Goal: Information Seeking & Learning: Learn about a topic

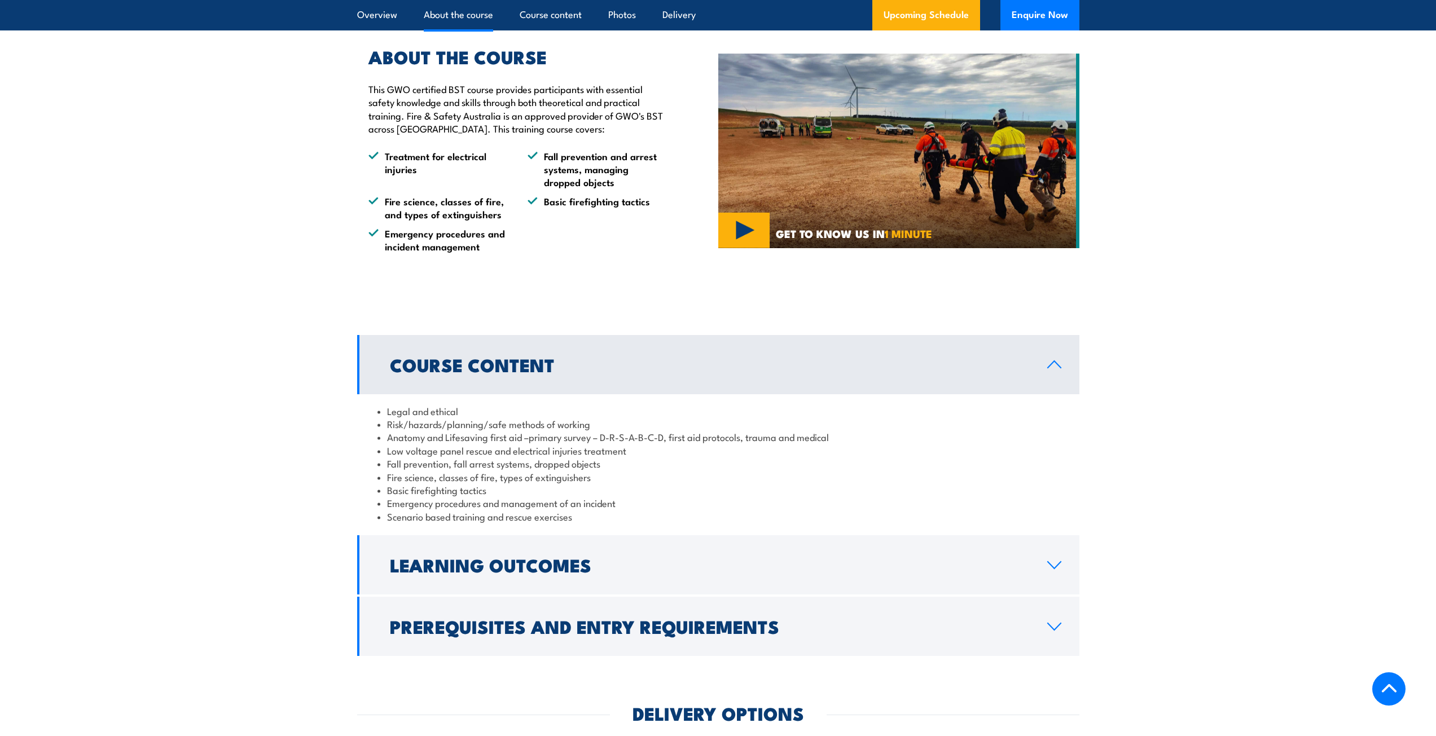
scroll to position [790, 0]
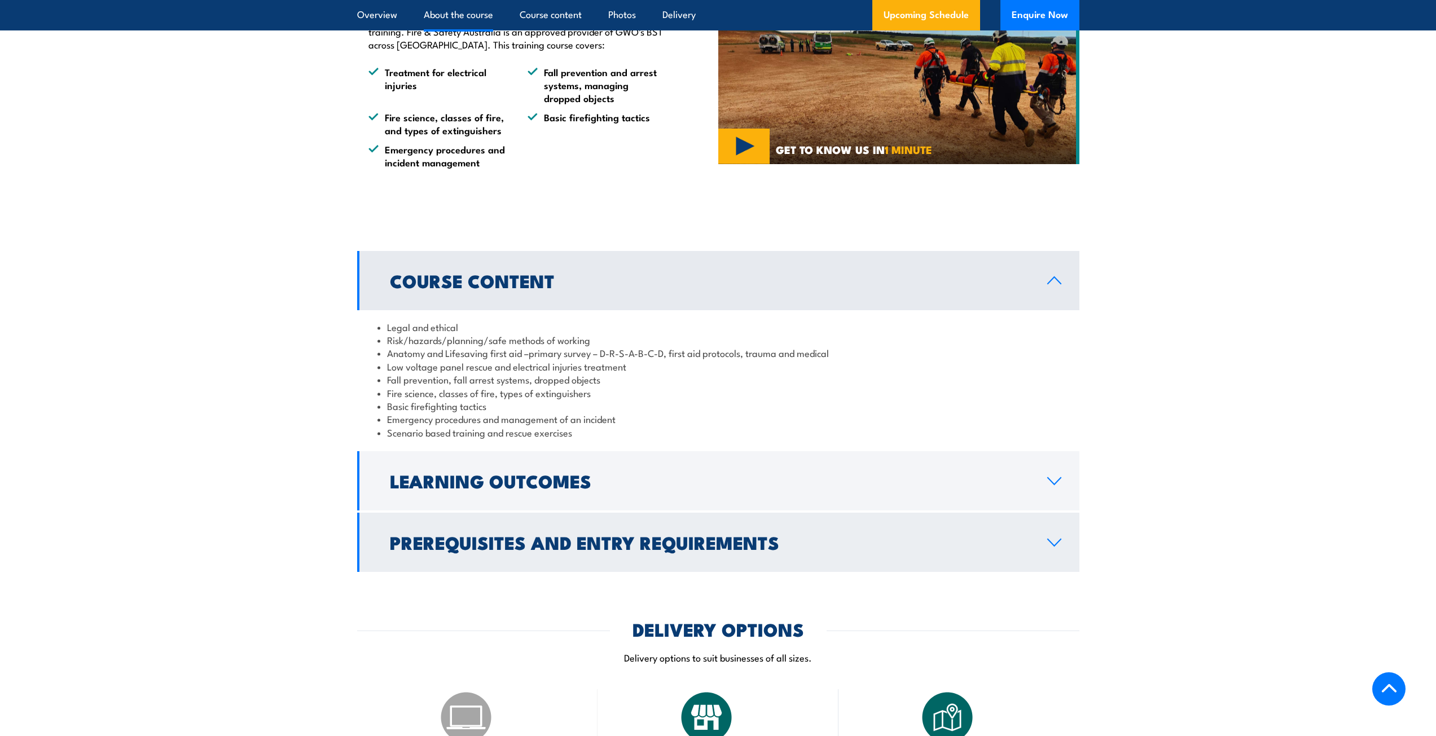
click at [653, 547] on h2 "Prerequisites and Entry Requirements" at bounding box center [709, 542] width 639 height 16
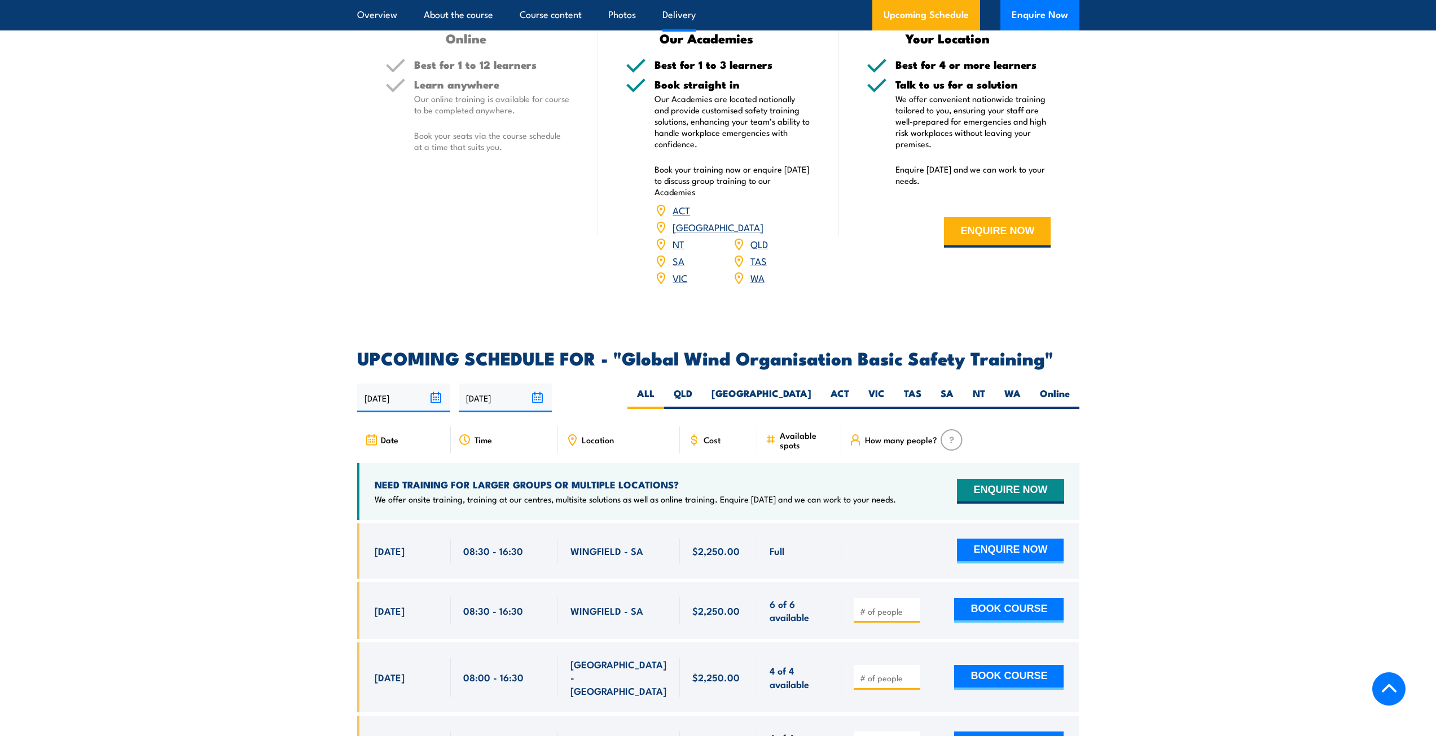
scroll to position [1580, 0]
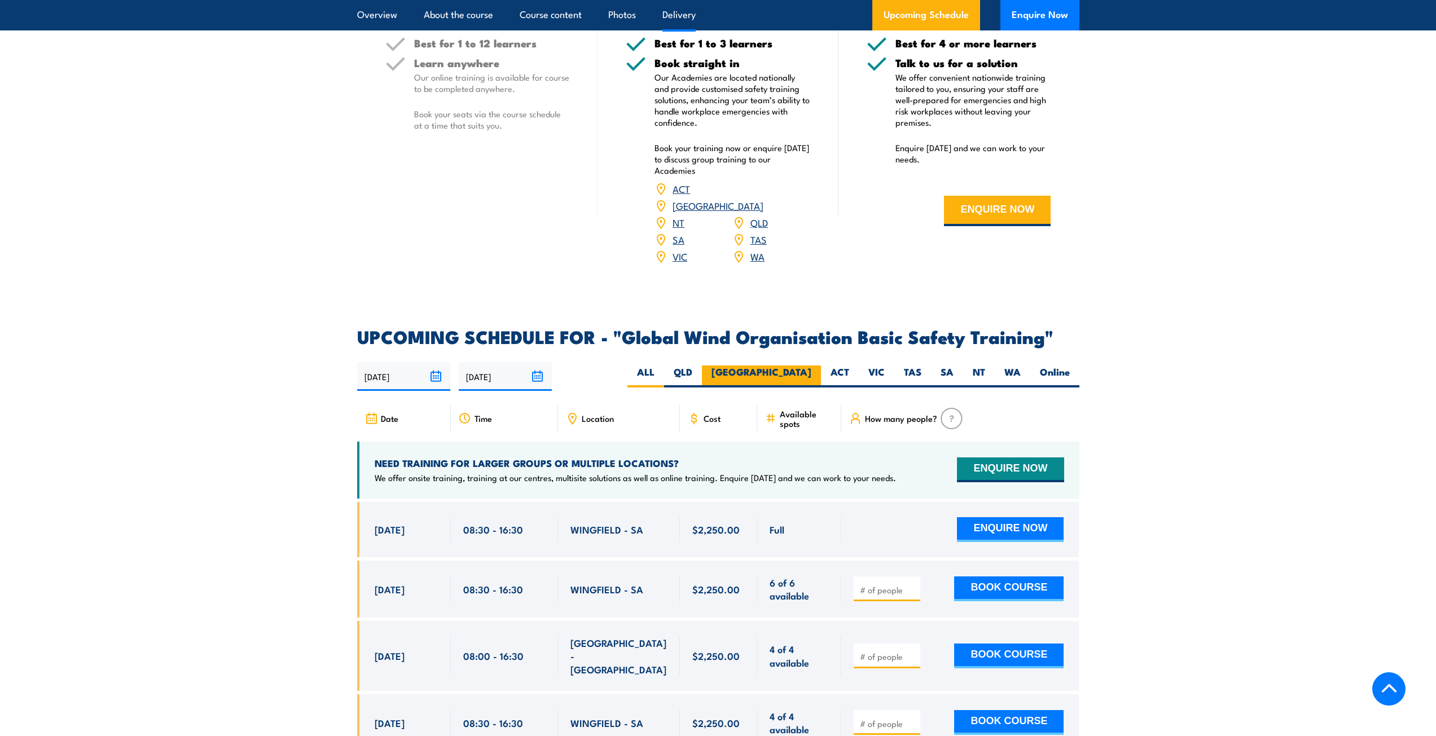
click at [797, 366] on label "[GEOGRAPHIC_DATA]" at bounding box center [761, 377] width 119 height 22
click at [811, 366] on input "[GEOGRAPHIC_DATA]" at bounding box center [814, 369] width 7 height 7
radio input "true"
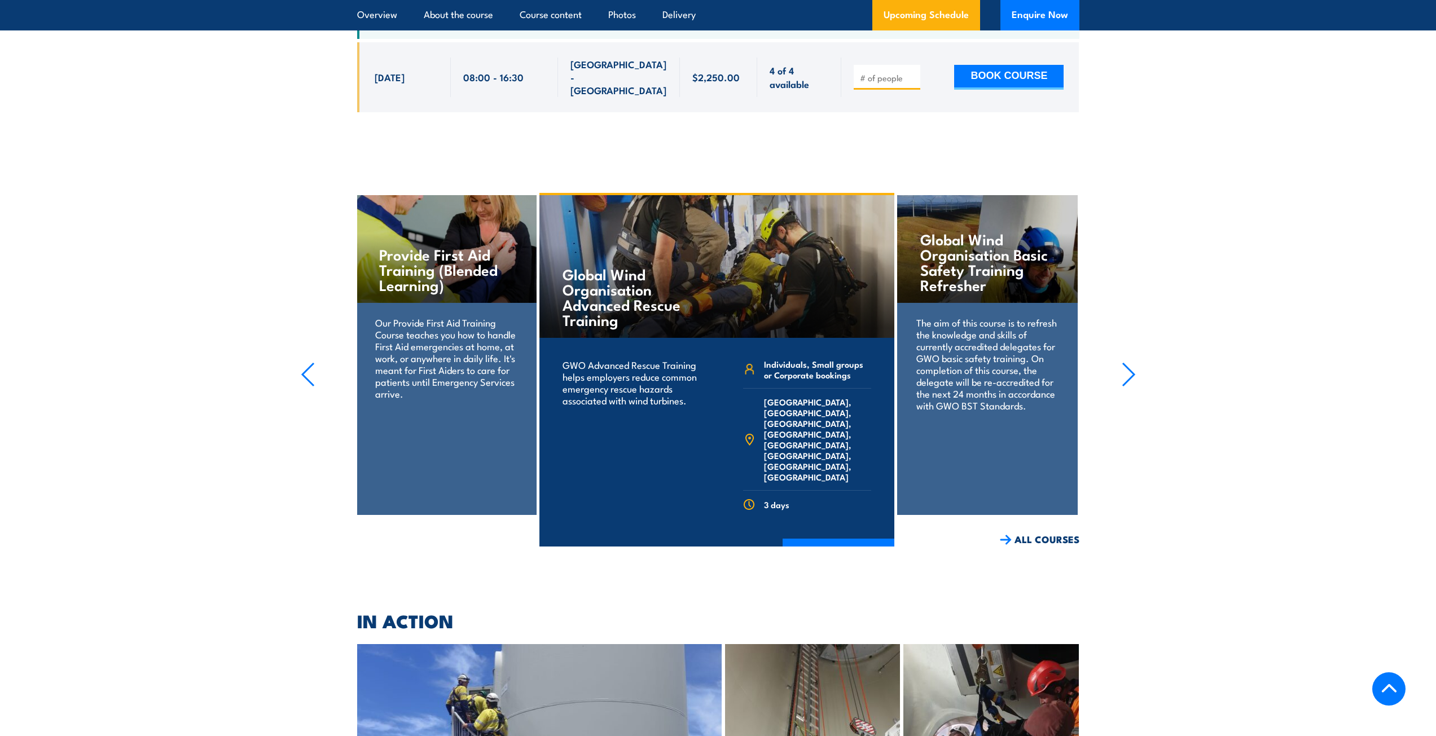
scroll to position [1959, 0]
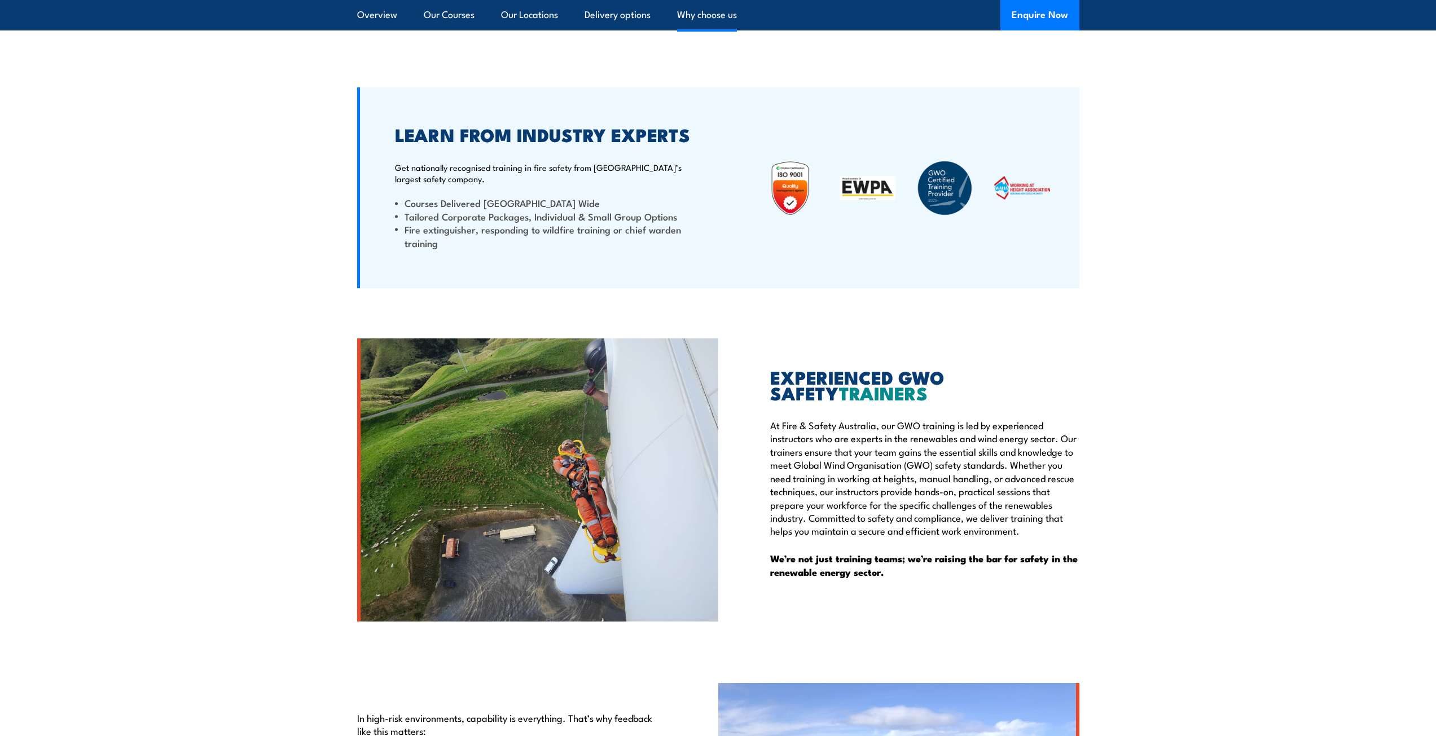
scroll to position [2257, 0]
